Goal: Check status: Check status

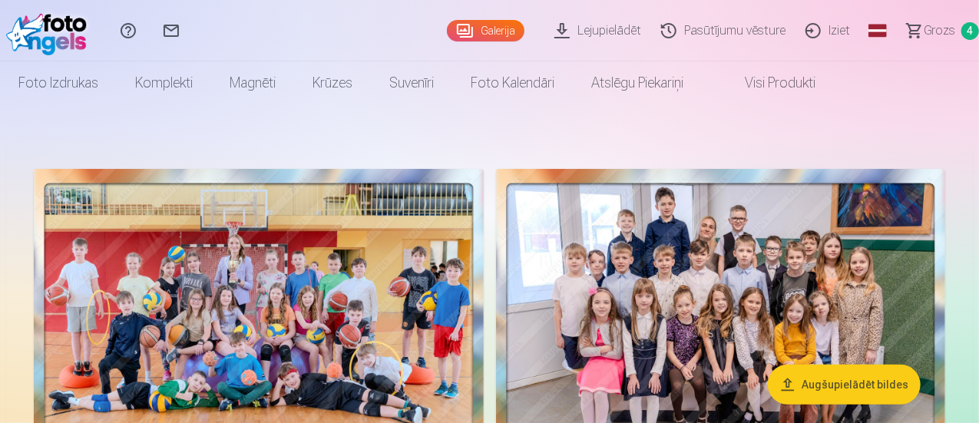
click at [711, 27] on link "Pasūtījumu vēsture" at bounding box center [726, 30] width 144 height 61
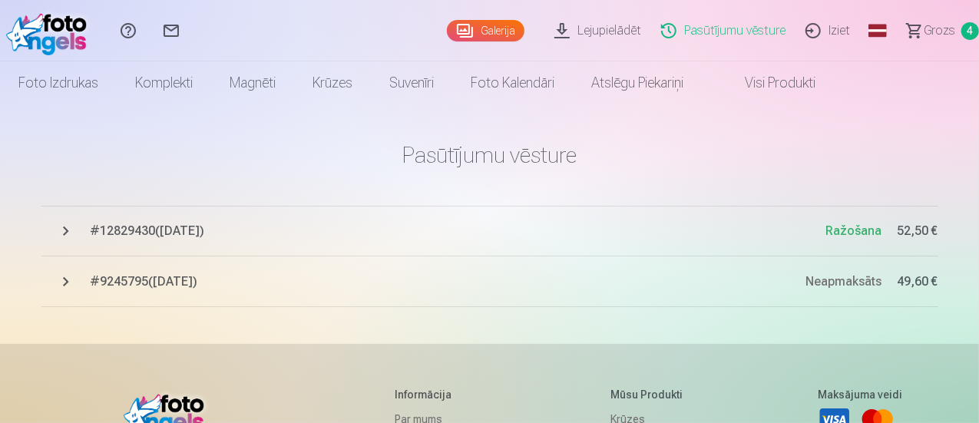
click at [193, 216] on button "# 12829430 ( 18.08.2025 ) Ražošana 52,50 €" at bounding box center [489, 231] width 897 height 51
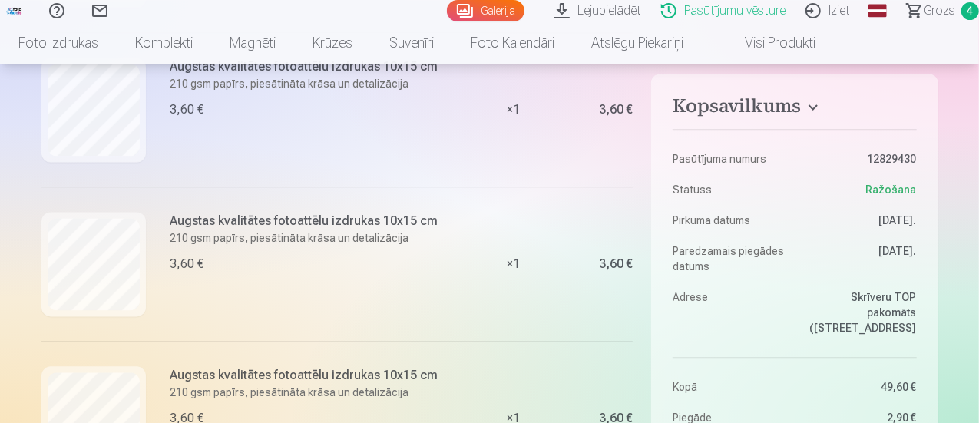
scroll to position [1920, 0]
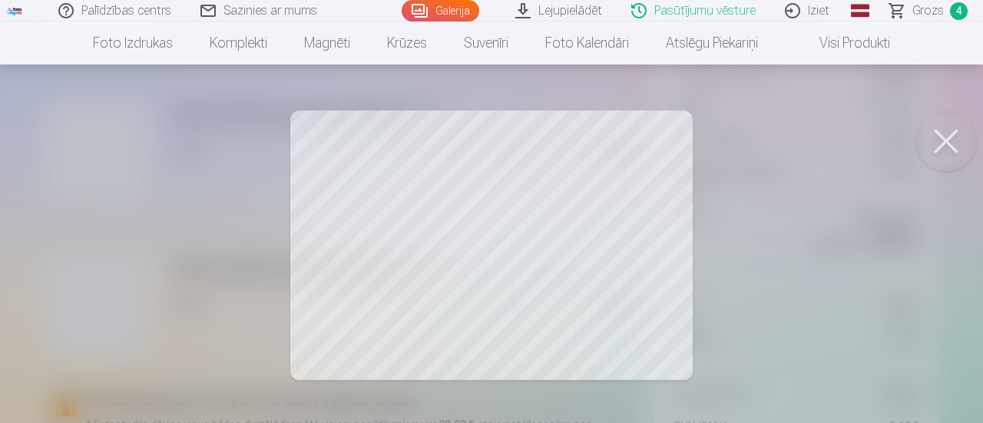
click at [954, 136] on button at bounding box center [946, 141] width 61 height 61
click at [955, 137] on button at bounding box center [946, 141] width 61 height 61
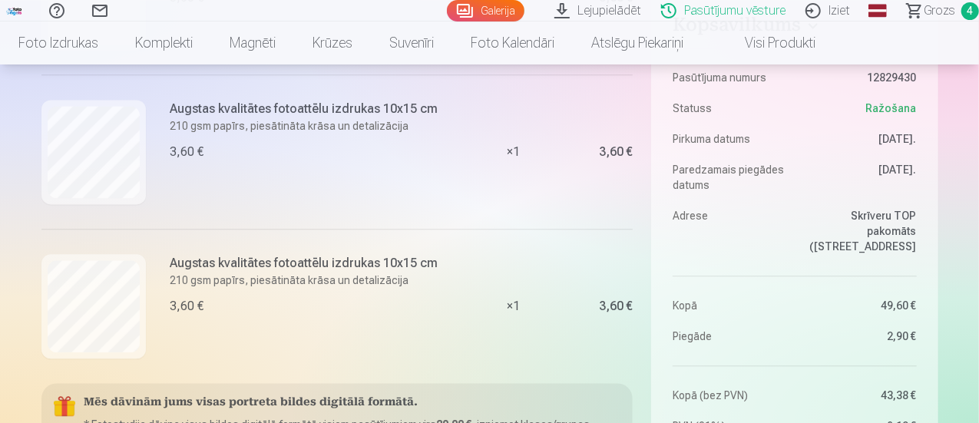
click at [816, 12] on link "Iziet" at bounding box center [830, 11] width 65 height 22
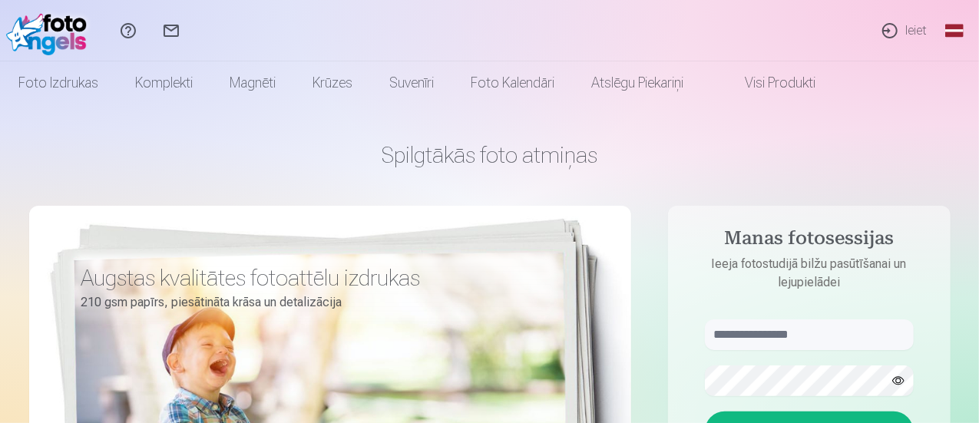
click at [901, 33] on link "Ieiet" at bounding box center [904, 30] width 71 height 61
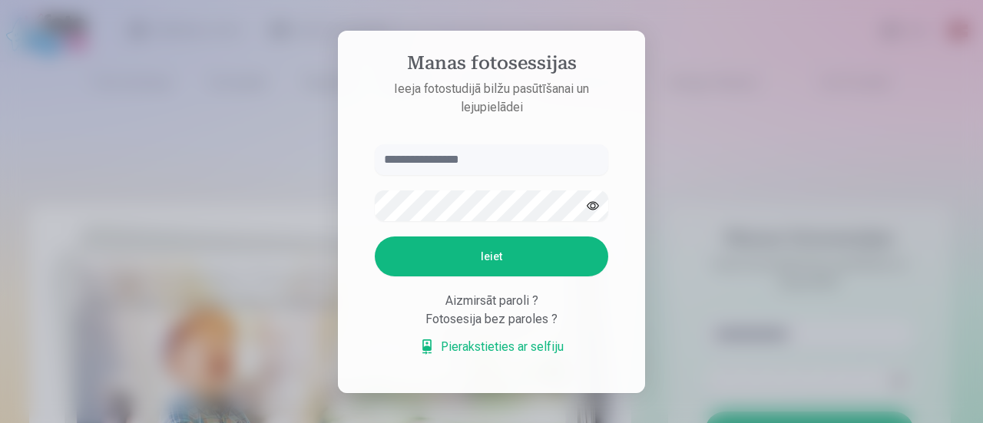
click at [436, 153] on input "text" at bounding box center [492, 159] width 234 height 31
type input "**********"
click at [539, 260] on button "Ieiet" at bounding box center [492, 257] width 234 height 40
